Goal: Information Seeking & Learning: Check status

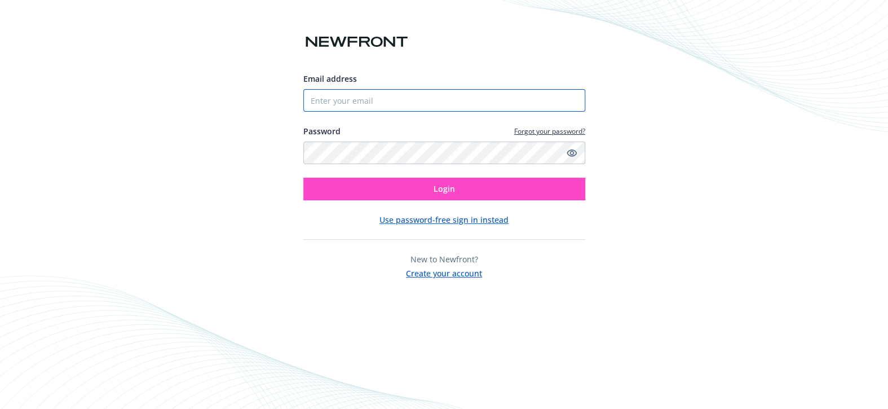
type input "[EMAIL_ADDRESS][DOMAIN_NAME]"
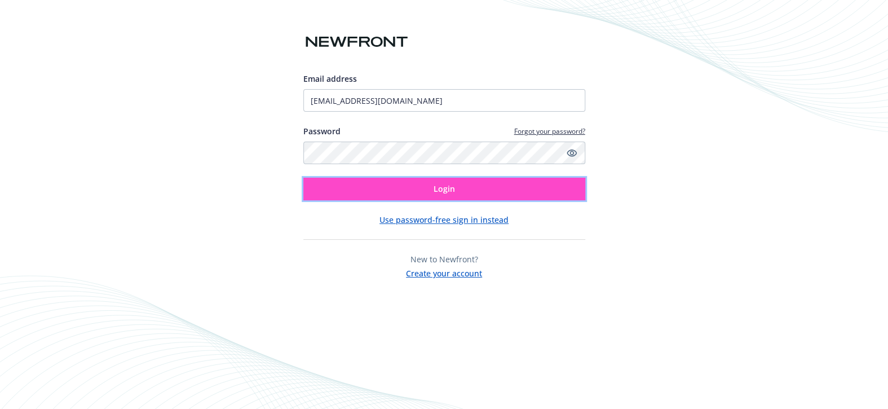
click at [396, 185] on button "Login" at bounding box center [444, 189] width 282 height 23
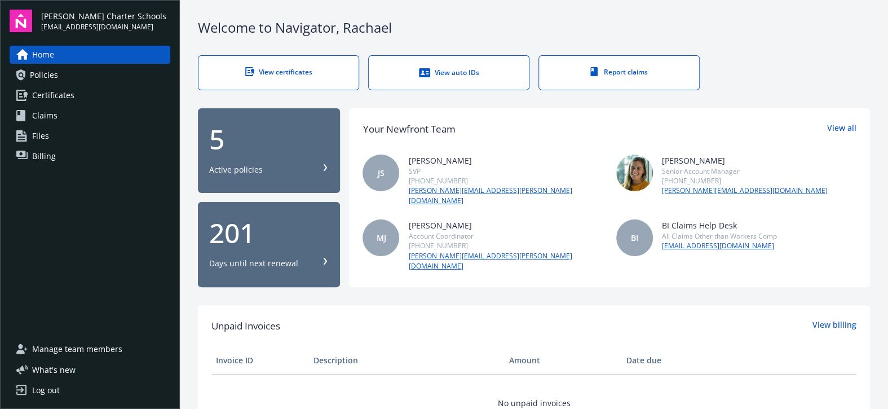
click at [52, 77] on span "Policies" at bounding box center [44, 75] width 28 height 18
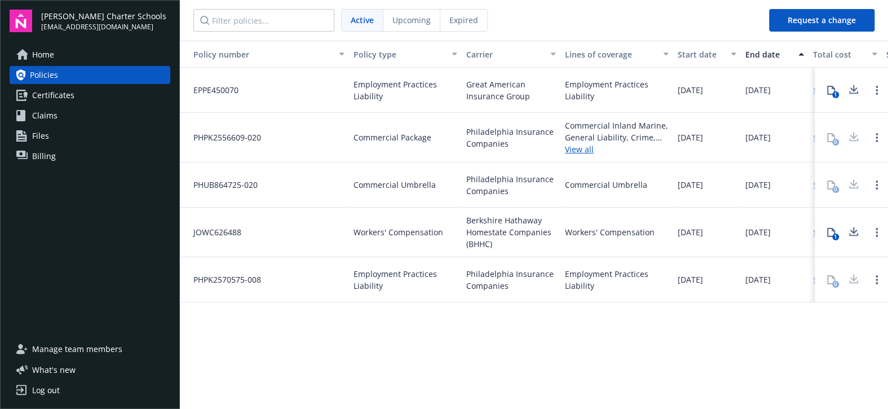
click at [575, 149] on link "View all" at bounding box center [617, 149] width 104 height 12
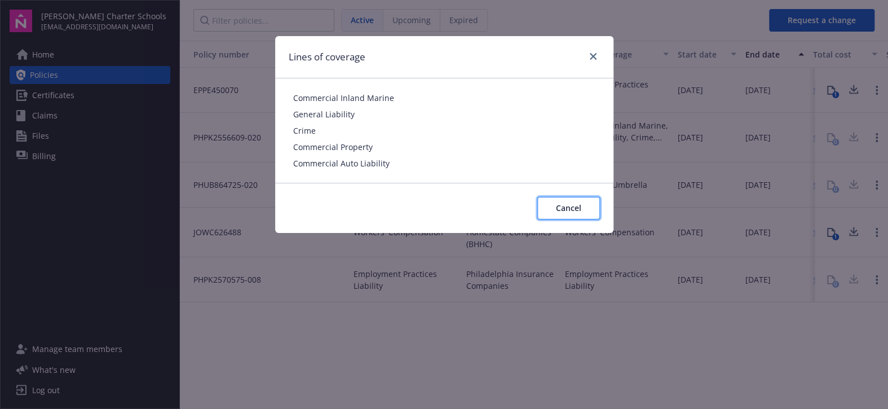
click at [580, 202] on span "Cancel" at bounding box center [568, 207] width 25 height 11
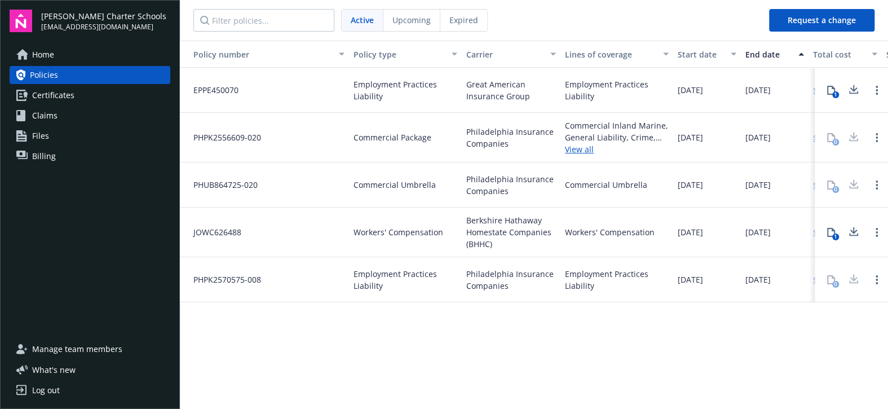
click at [814, 137] on div "0" at bounding box center [850, 138] width 73 height 50
click at [873, 136] on link "Open options" at bounding box center [877, 138] width 14 height 14
click at [651, 146] on link "View all" at bounding box center [617, 149] width 104 height 12
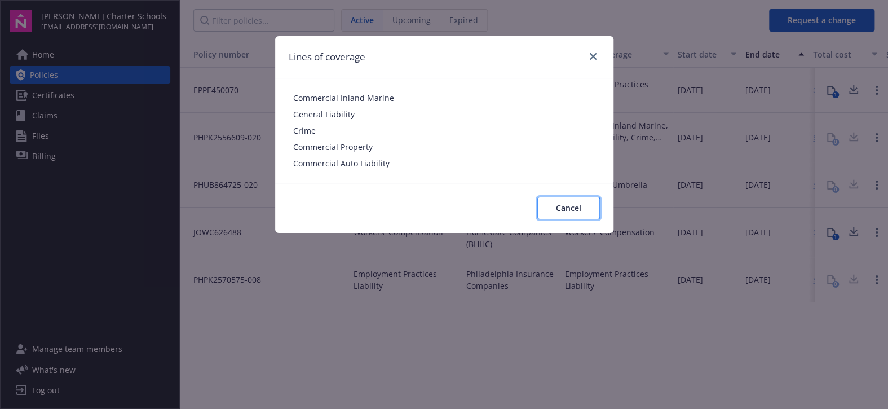
click at [579, 208] on span "Cancel" at bounding box center [568, 207] width 25 height 11
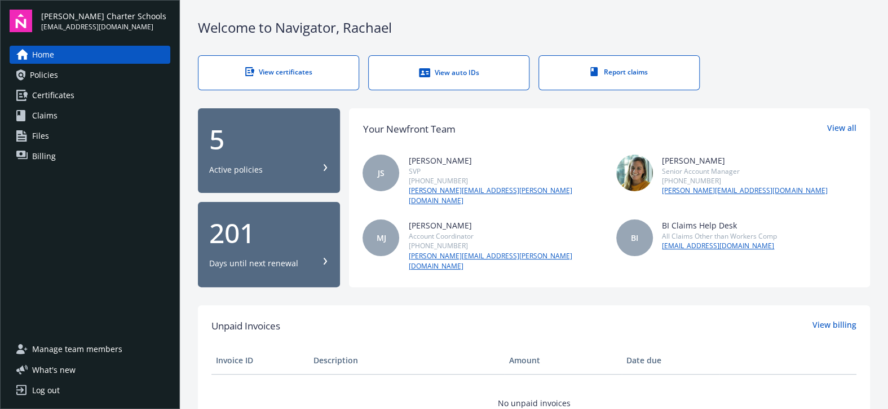
click at [37, 73] on span "Policies" at bounding box center [44, 75] width 28 height 18
